Goal: Information Seeking & Learning: Learn about a topic

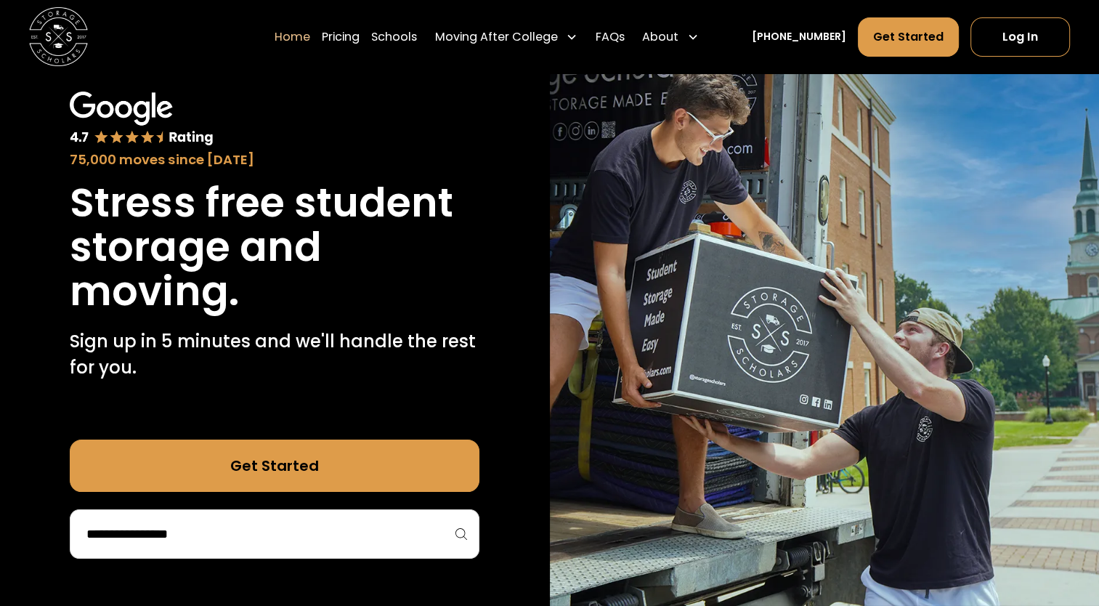
scroll to position [436, 0]
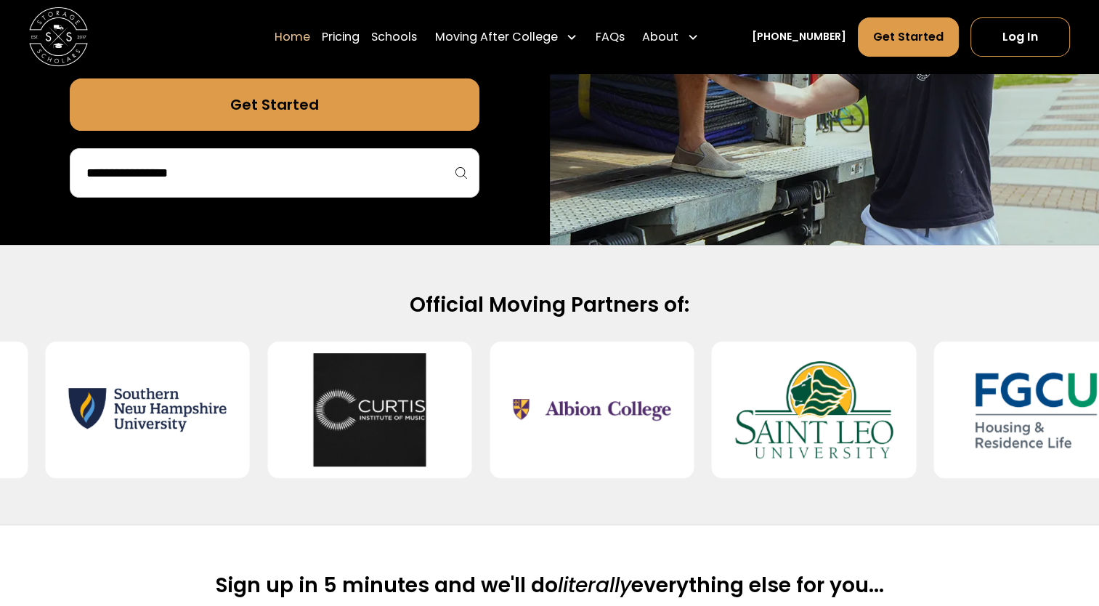
click at [234, 169] on input "search" at bounding box center [274, 172] width 379 height 25
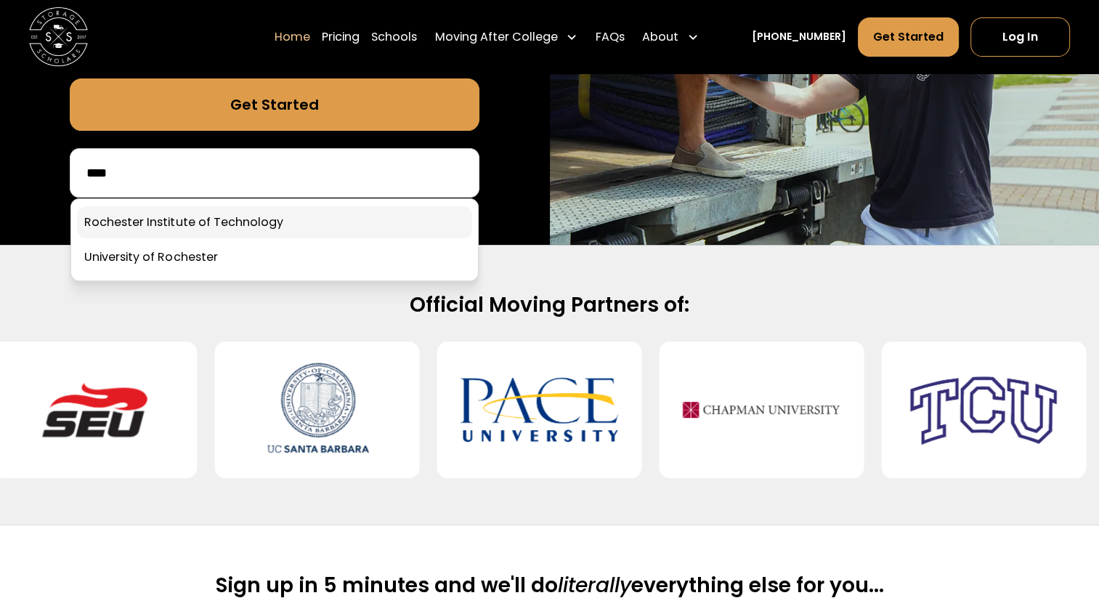
type input "****"
click at [332, 215] on link at bounding box center [274, 222] width 395 height 32
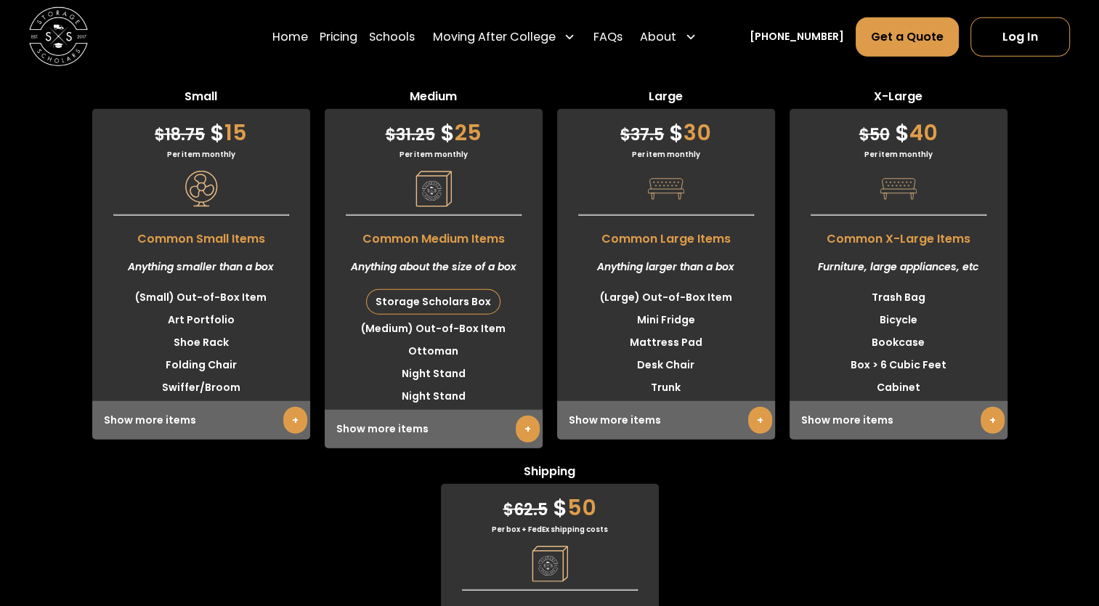
scroll to position [3703, 0]
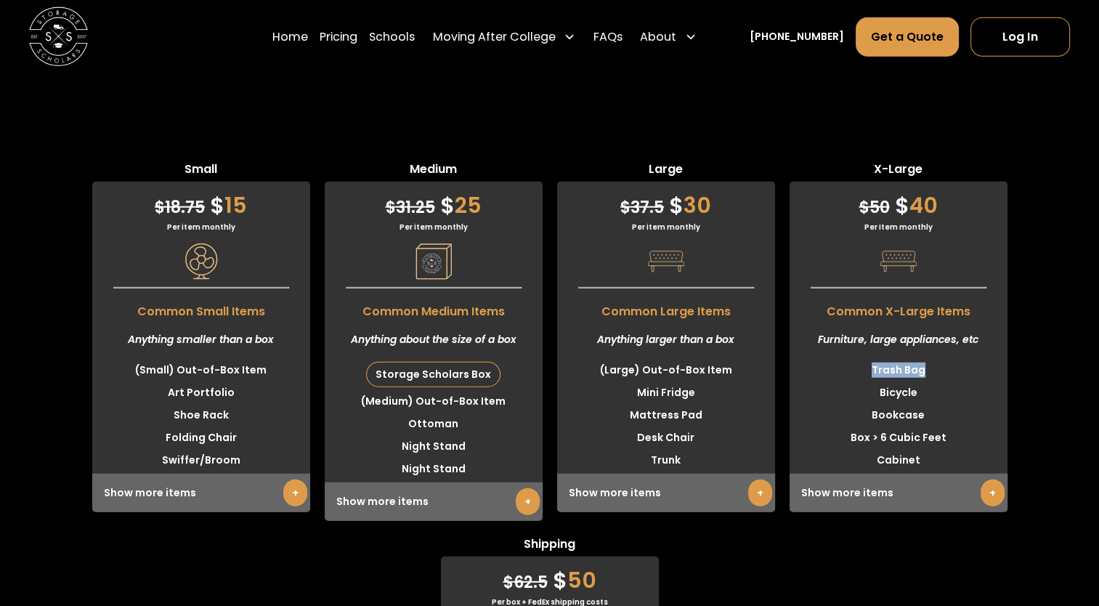
drag, startPoint x: 873, startPoint y: 415, endPoint x: 955, endPoint y: 427, distance: 82.1
click at [955, 381] on li "Trash Bag" at bounding box center [898, 370] width 218 height 23
click at [950, 404] on li "Bicycle" at bounding box center [898, 392] width 218 height 23
drag, startPoint x: 866, startPoint y: 422, endPoint x: 958, endPoint y: 428, distance: 92.4
click at [958, 428] on ul "Trash Bag Bicycle Bookcase Box > 6 Cubic Feet Cabinet" at bounding box center [898, 415] width 218 height 113
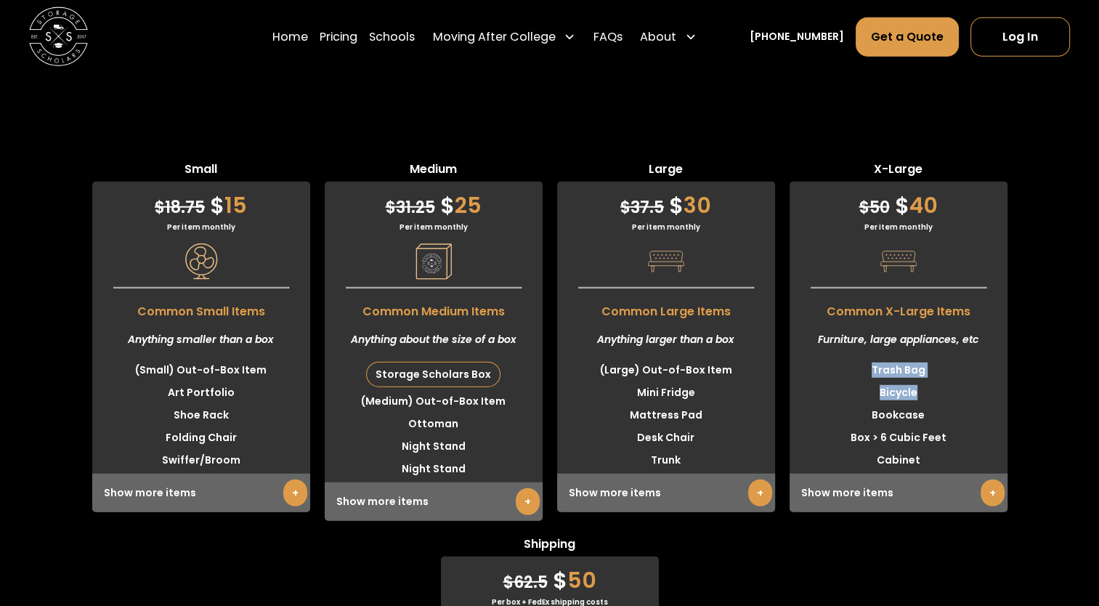
click at [957, 404] on li "Bicycle" at bounding box center [898, 392] width 218 height 23
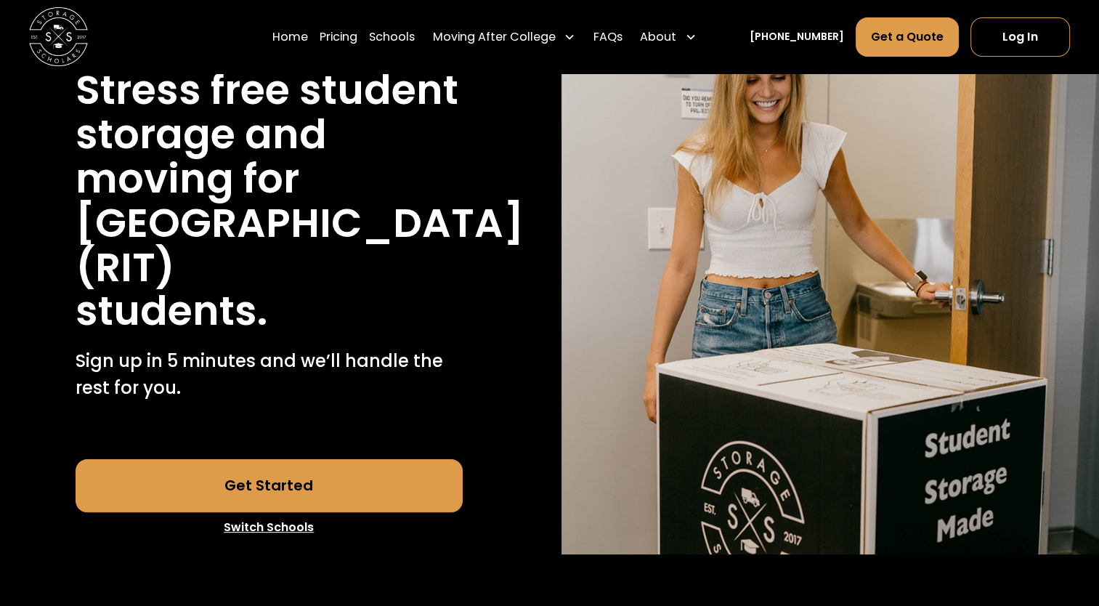
scroll to position [0, 0]
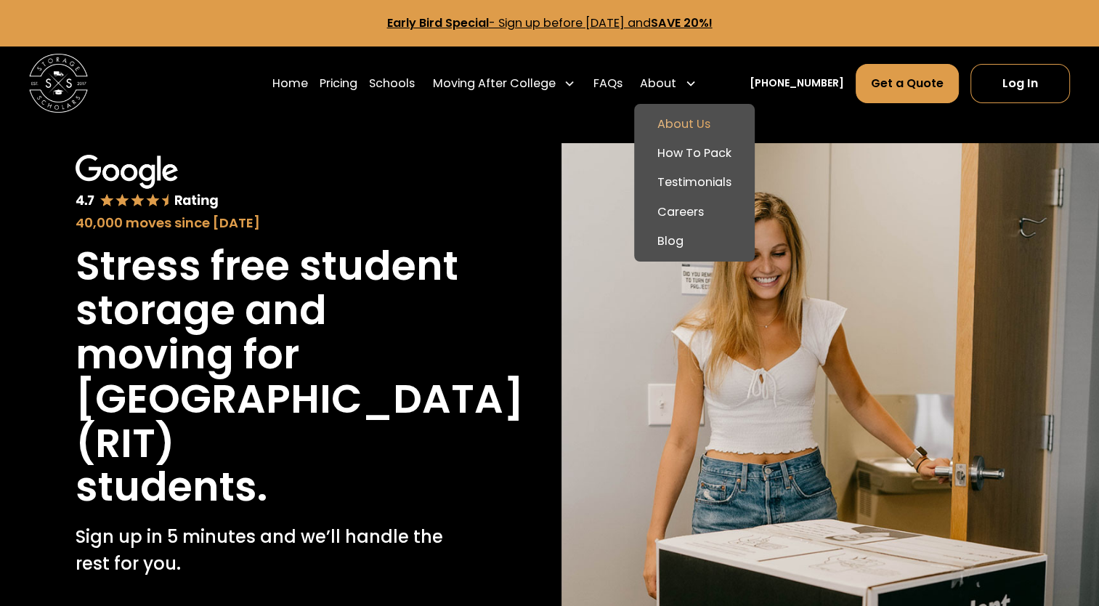
click at [709, 137] on link "About Us" at bounding box center [694, 124] width 109 height 29
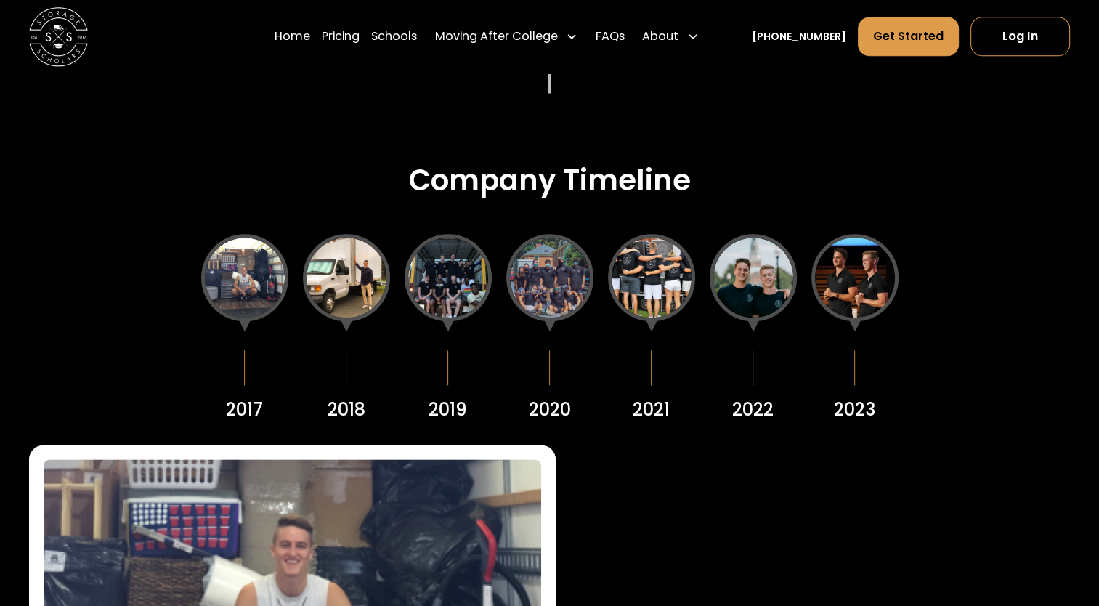
scroll to position [1815, 0]
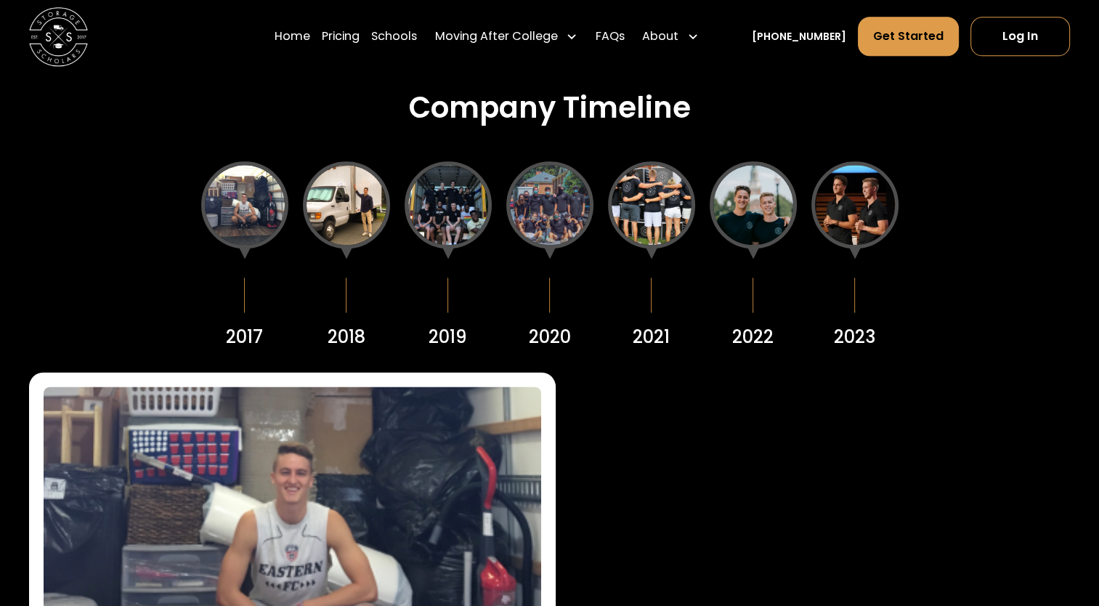
click at [233, 216] on div at bounding box center [244, 204] width 87 height 87
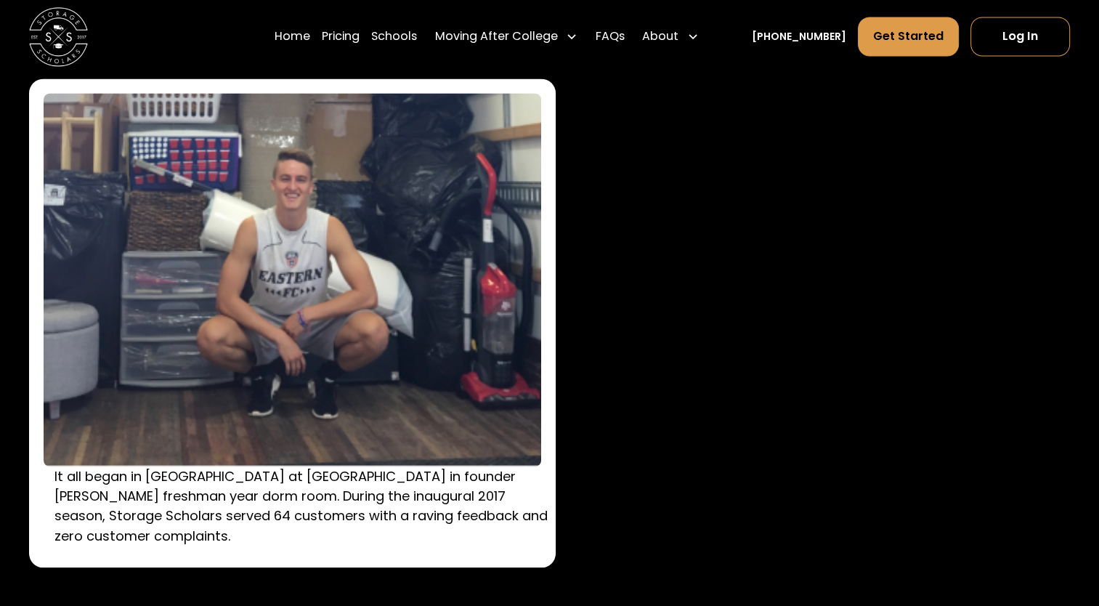
scroll to position [2033, 0]
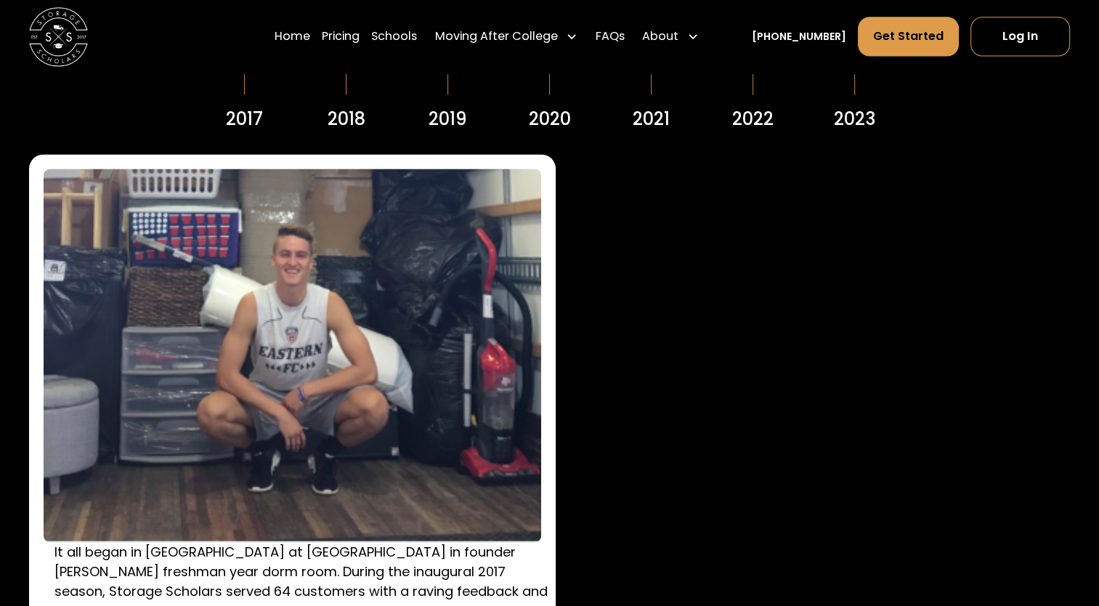
click at [335, 101] on div "2018" at bounding box center [346, 38] width 87 height 190
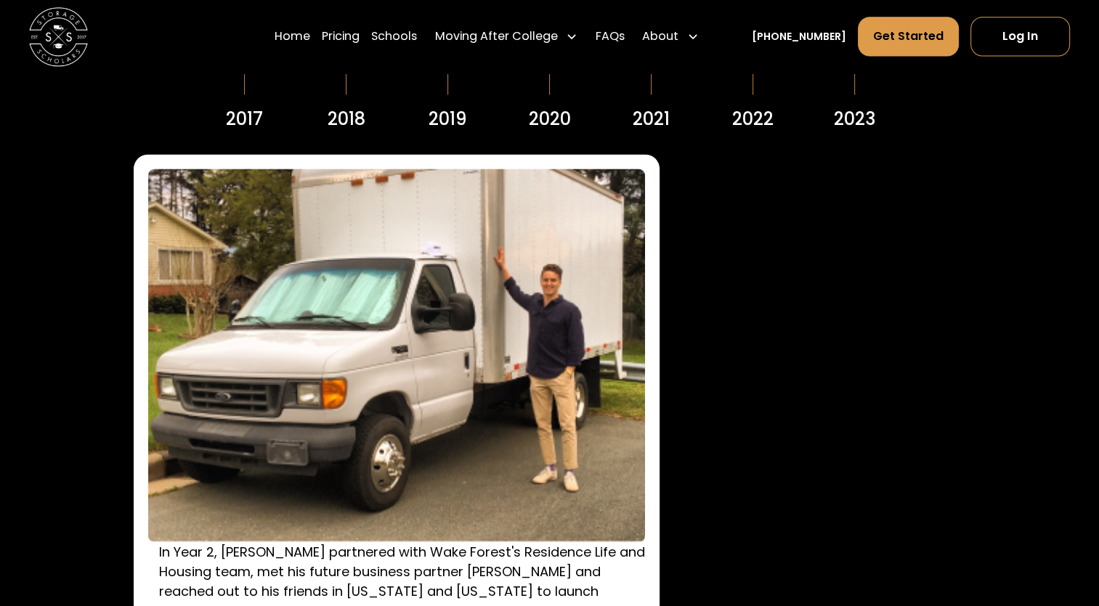
click at [238, 113] on div "2017" at bounding box center [244, 119] width 37 height 26
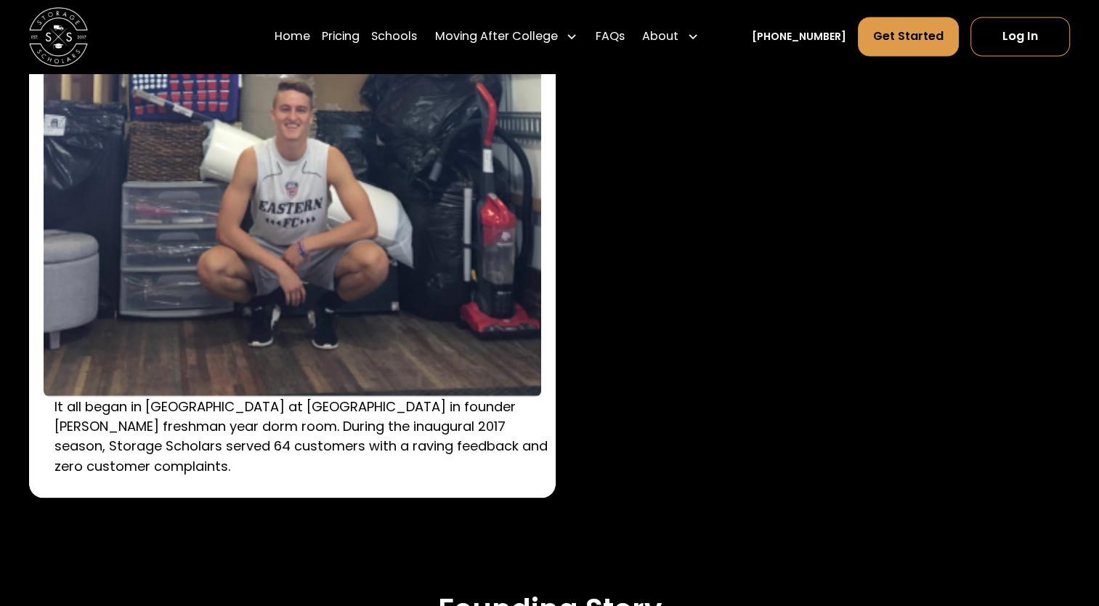
scroll to position [2106, 0]
